Goal: Transaction & Acquisition: Purchase product/service

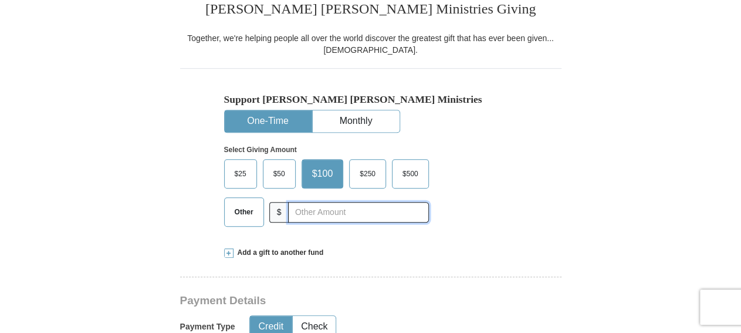
click at [404, 213] on input "text" at bounding box center [358, 212] width 140 height 21
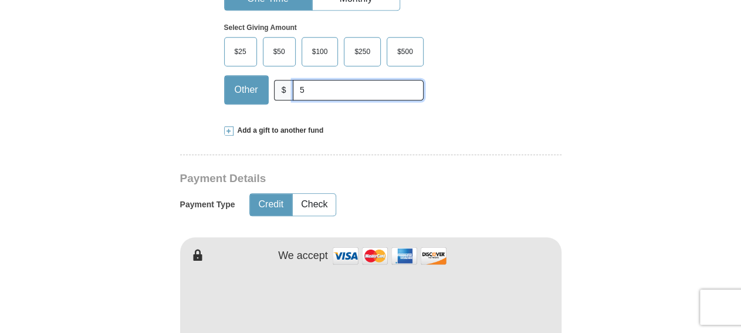
scroll to position [488, 0]
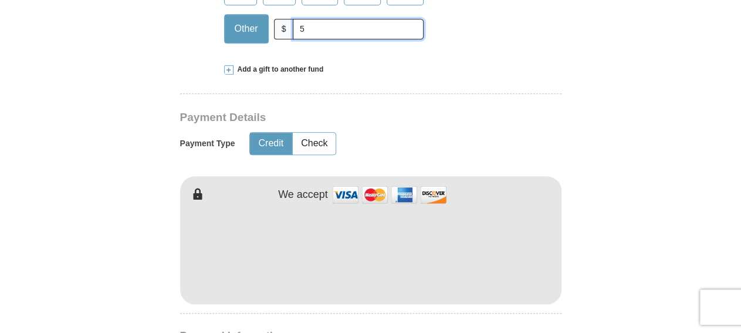
type input "5"
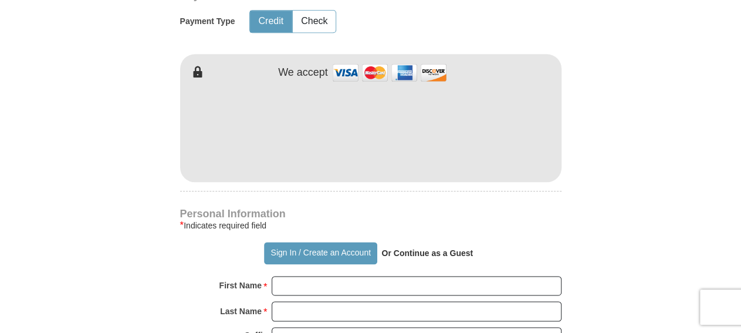
scroll to position [671, 0]
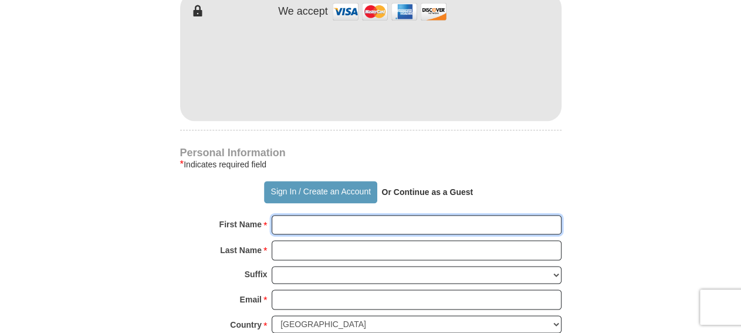
click at [370, 224] on input "First Name *" at bounding box center [417, 225] width 290 height 20
type input "LaDonald"
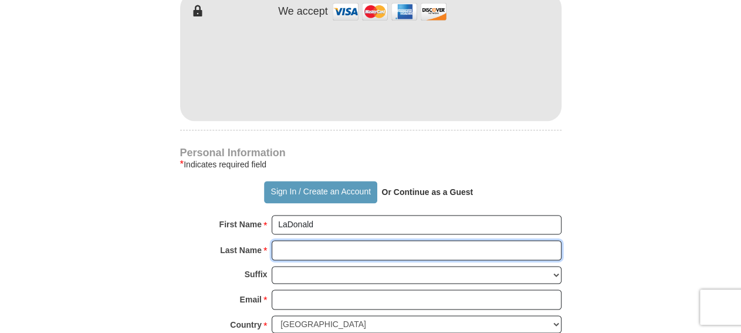
type input "[PERSON_NAME]"
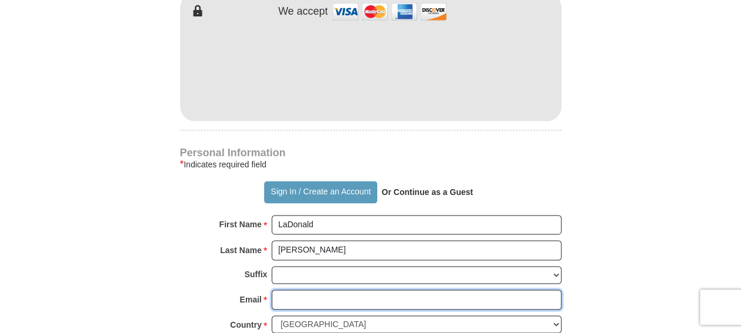
type input "[EMAIL_ADDRESS][DOMAIN_NAME]"
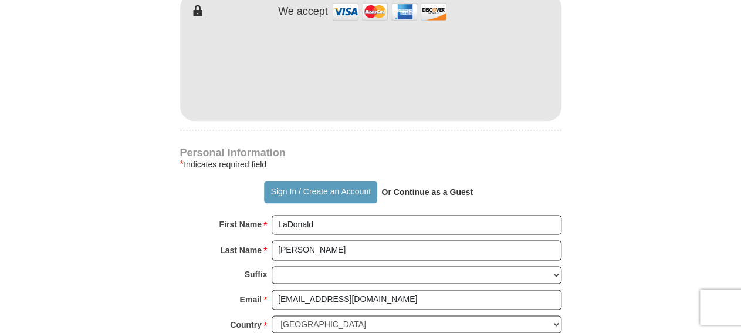
type input "[STREET_ADDRESS]"
type input "Monroe"
select select "LA"
type input "71203"
type input "3186143092"
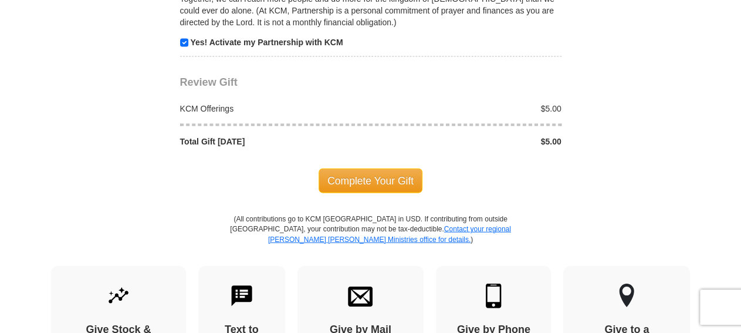
scroll to position [1281, 0]
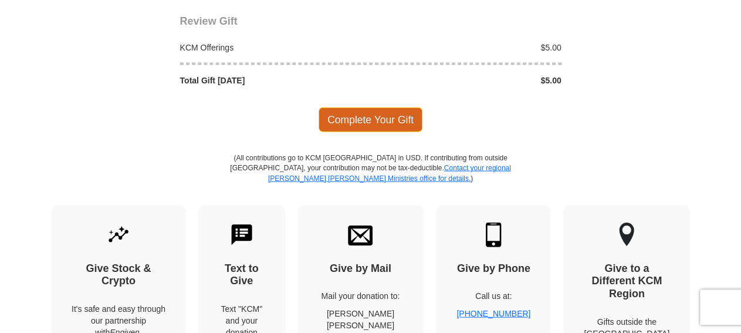
click at [369, 107] on span "Complete Your Gift" at bounding box center [371, 119] width 104 height 25
